Goal: Task Accomplishment & Management: Use online tool/utility

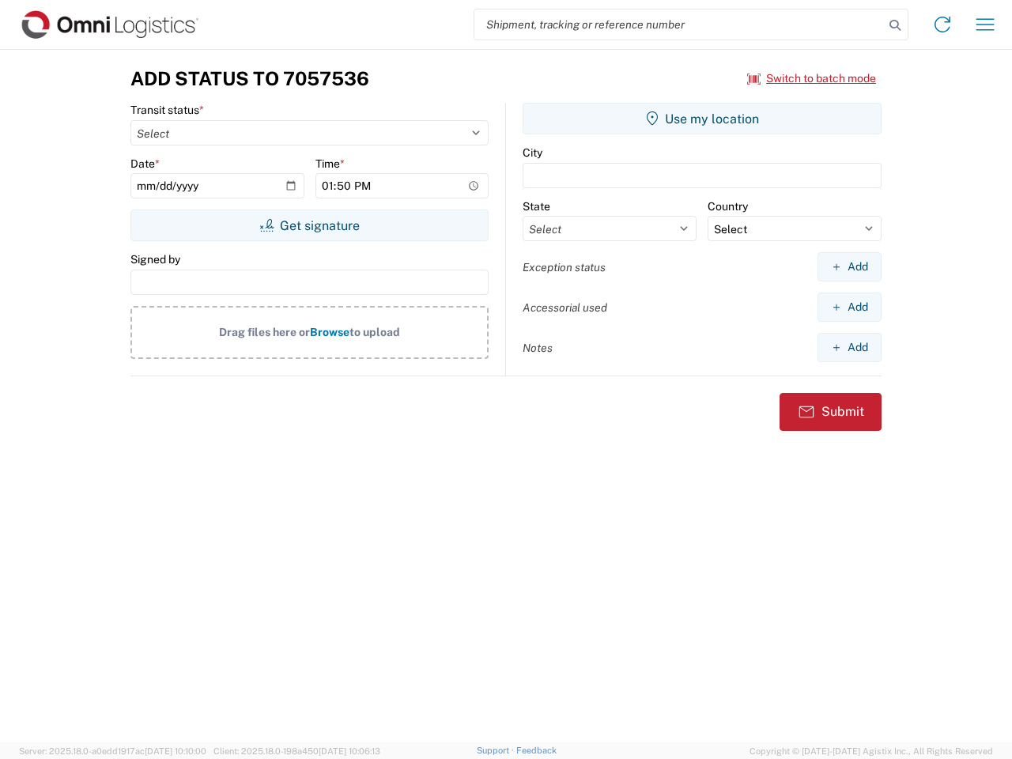
click at [679, 25] on input "search" at bounding box center [678, 24] width 409 height 30
click at [895, 25] on icon at bounding box center [895, 25] width 22 height 22
click at [942, 25] on icon at bounding box center [942, 24] width 25 height 25
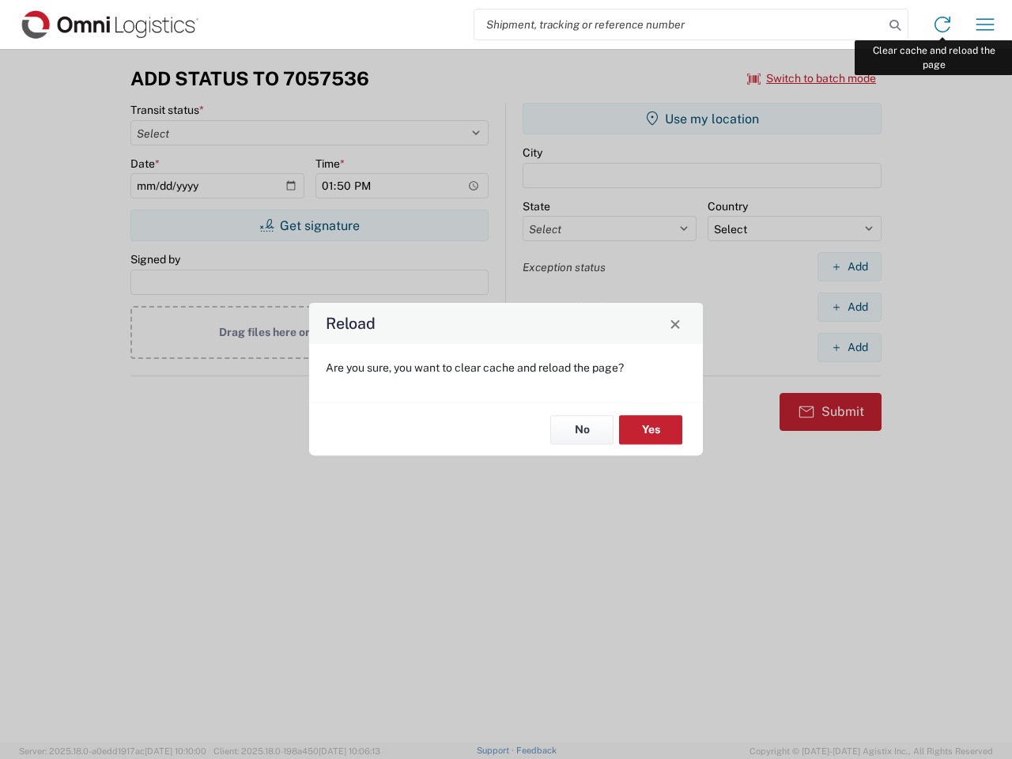
click at [985, 25] on div "Reload Are you sure, you want to clear cache and reload the page? No Yes" at bounding box center [506, 379] width 1012 height 759
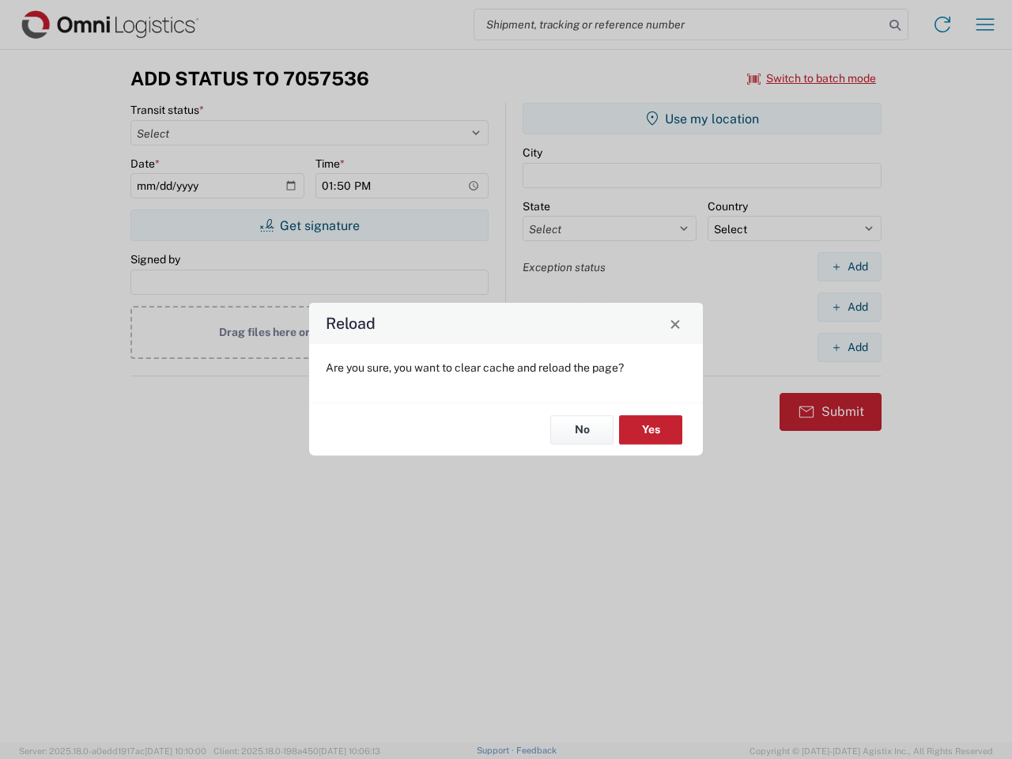
click at [812, 78] on div "Reload Are you sure, you want to clear cache and reload the page? No Yes" at bounding box center [506, 379] width 1012 height 759
click at [309, 225] on div "Reload Are you sure, you want to clear cache and reload the page? No Yes" at bounding box center [506, 379] width 1012 height 759
click at [702, 119] on div "Reload Are you sure, you want to clear cache and reload the page? No Yes" at bounding box center [506, 379] width 1012 height 759
click at [849, 266] on div "Reload Are you sure, you want to clear cache and reload the page? No Yes" at bounding box center [506, 379] width 1012 height 759
click at [849, 307] on div "Reload Are you sure, you want to clear cache and reload the page? No Yes" at bounding box center [506, 379] width 1012 height 759
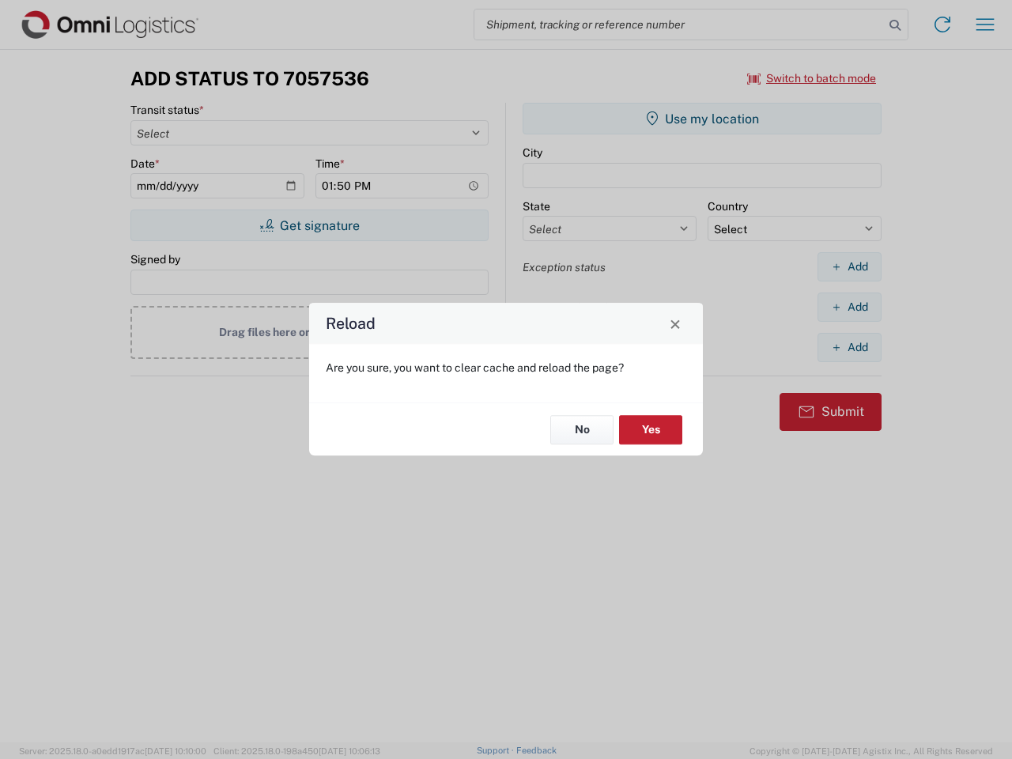
click at [849, 347] on div "Reload Are you sure, you want to clear cache and reload the page? No Yes" at bounding box center [506, 379] width 1012 height 759
